Goal: Navigation & Orientation: Find specific page/section

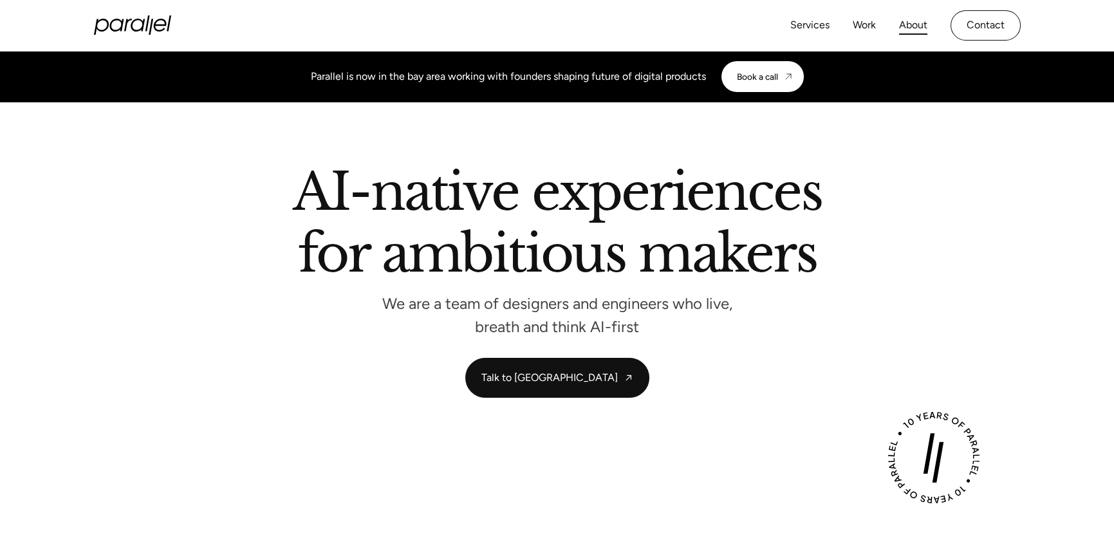
click at [906, 21] on link "About" at bounding box center [913, 25] width 28 height 19
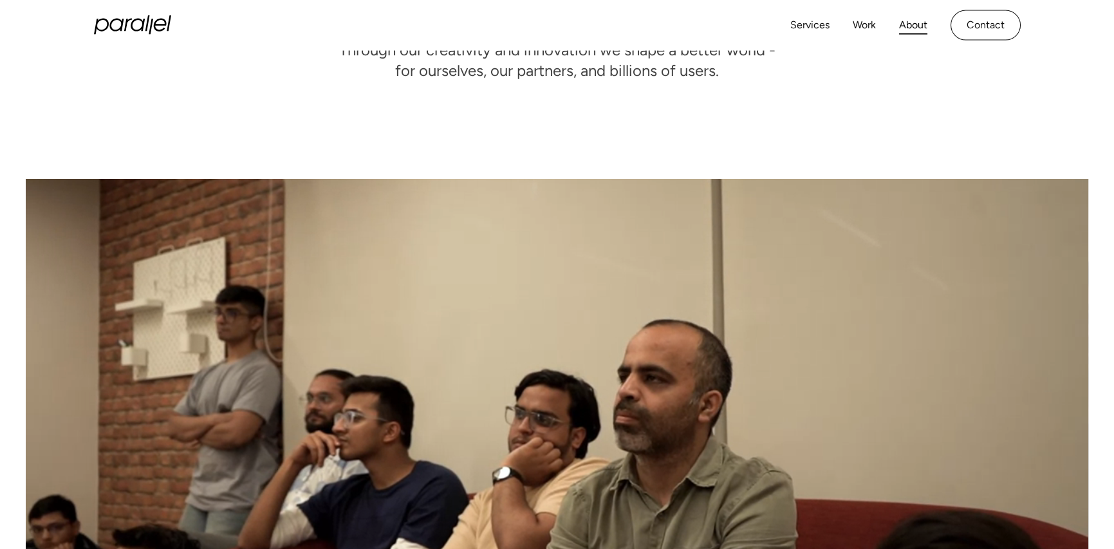
scroll to position [215, 0]
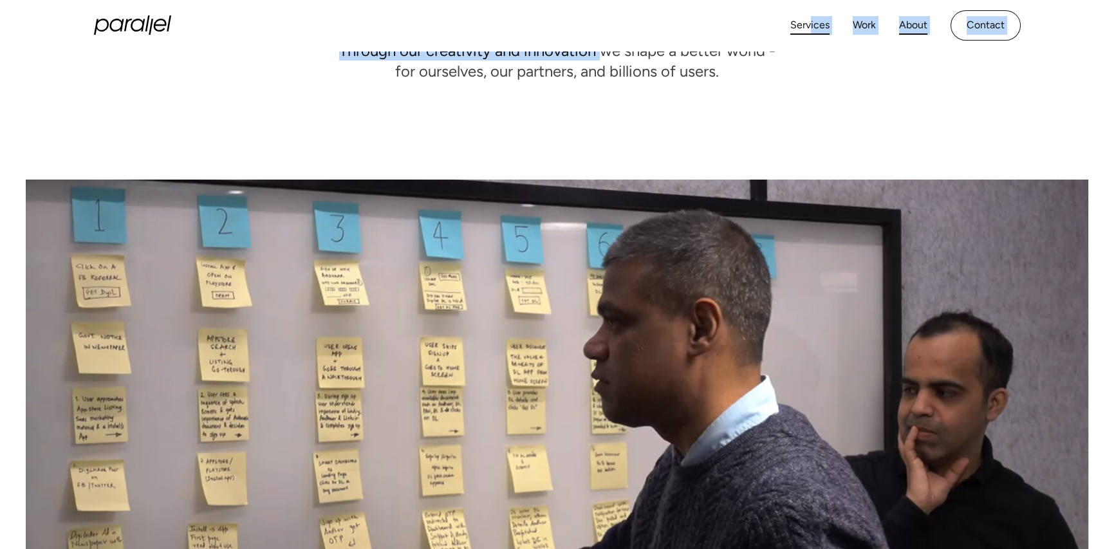
drag, startPoint x: 603, startPoint y: 59, endPoint x: 809, endPoint y: 24, distance: 208.9
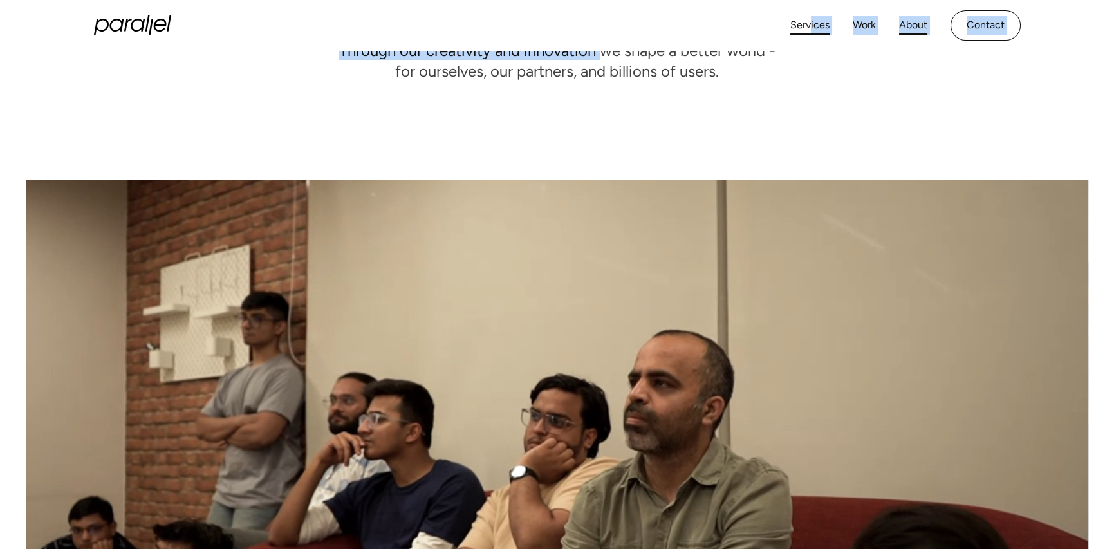
click at [809, 24] on link "Services" at bounding box center [809, 25] width 39 height 19
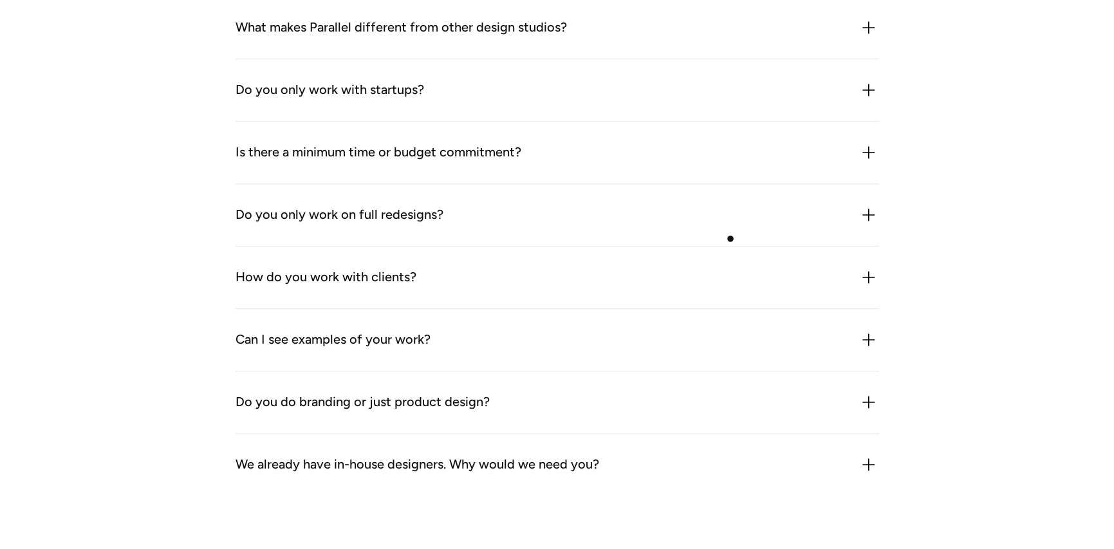
scroll to position [3711, 0]
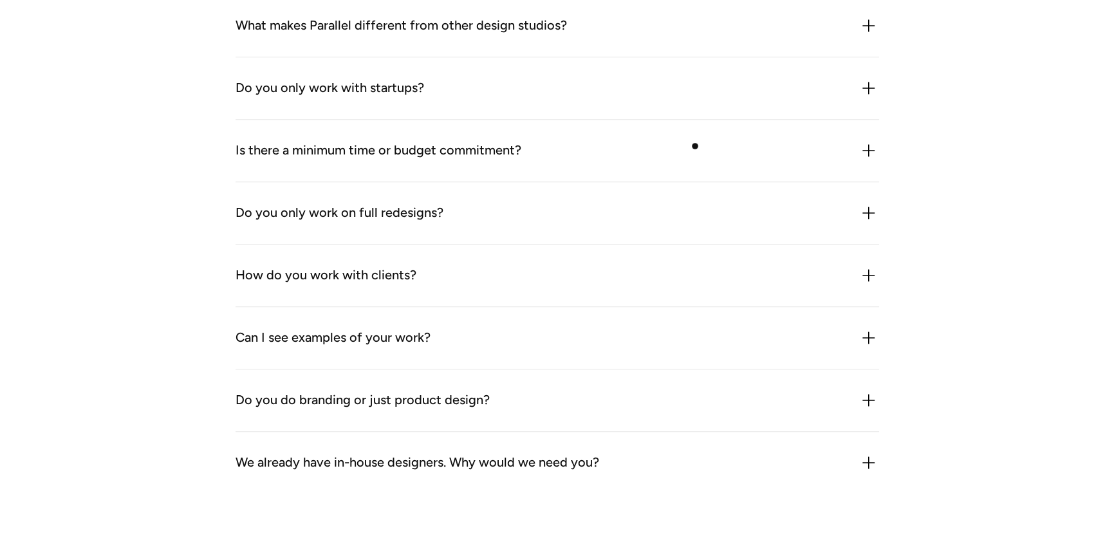
click at [695, 146] on div "Is there a minimum time or budget commitment?" at bounding box center [558, 150] width 644 height 21
